Goal: Task Accomplishment & Management: Use online tool/utility

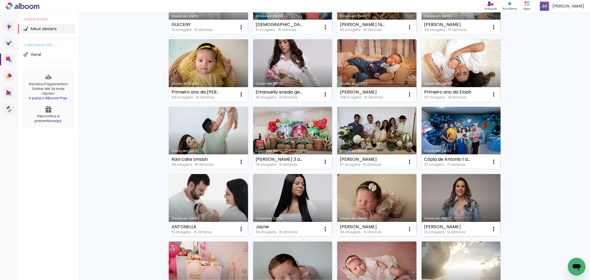
scroll to position [289, 0]
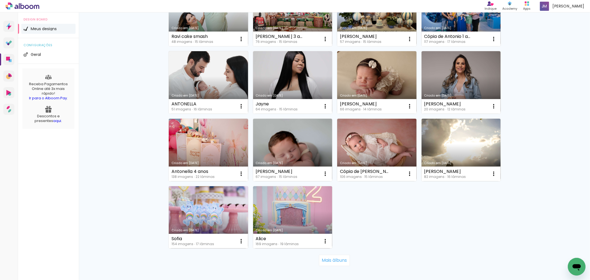
click at [187, 137] on link "Criado em [DATE]" at bounding box center [208, 150] width 79 height 62
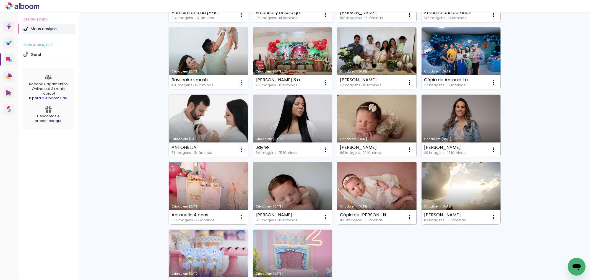
scroll to position [307, 0]
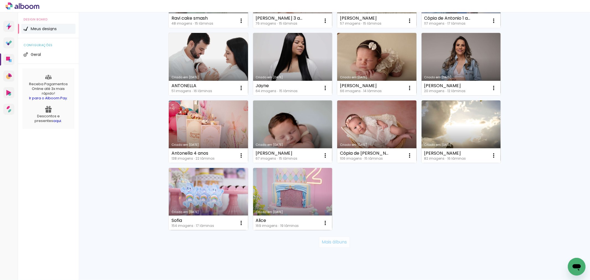
click at [0, 0] on slot "Mais álbuns" at bounding box center [0, 0] width 0 height 0
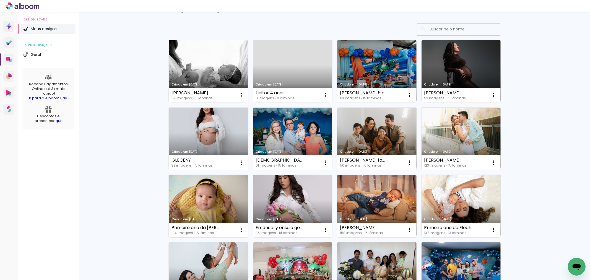
scroll to position [0, 0]
